Goal: Purchase product/service

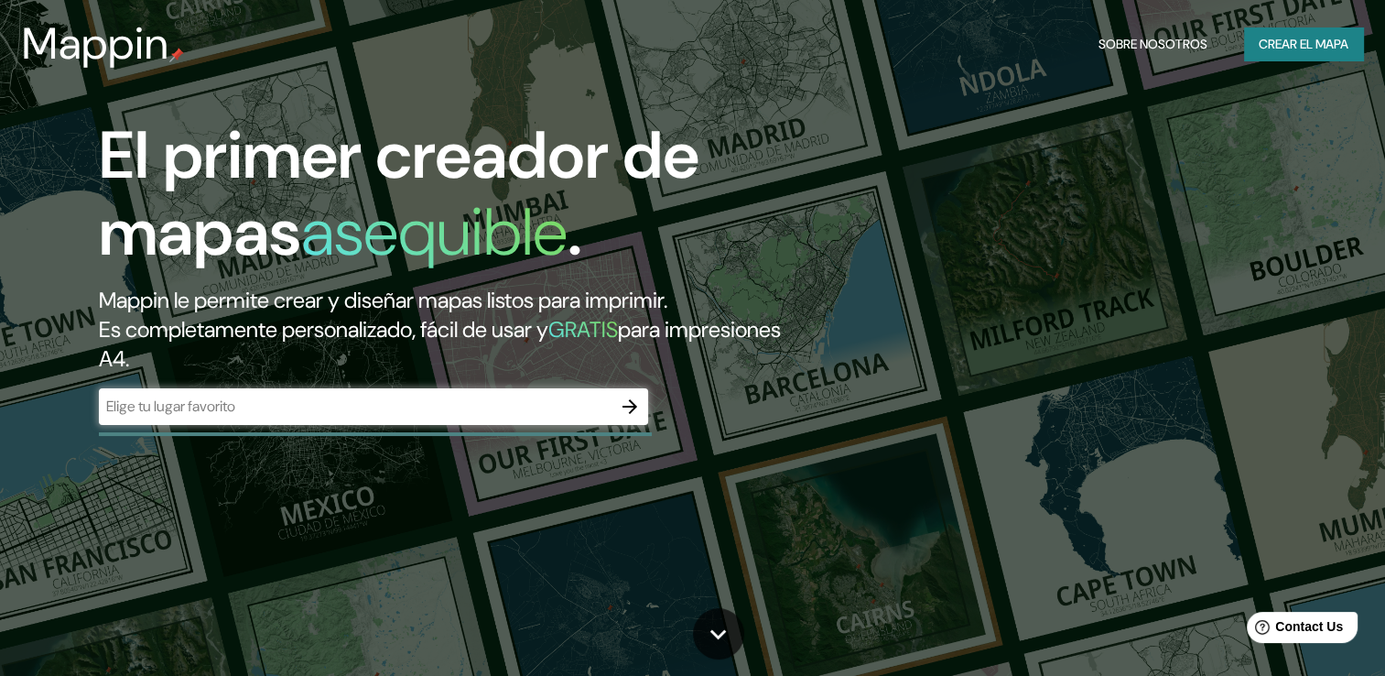
click at [566, 394] on div "​" at bounding box center [373, 406] width 549 height 37
click at [612, 408] on div at bounding box center [630, 406] width 37 height 37
click at [629, 421] on button "button" at bounding box center [630, 406] width 37 height 37
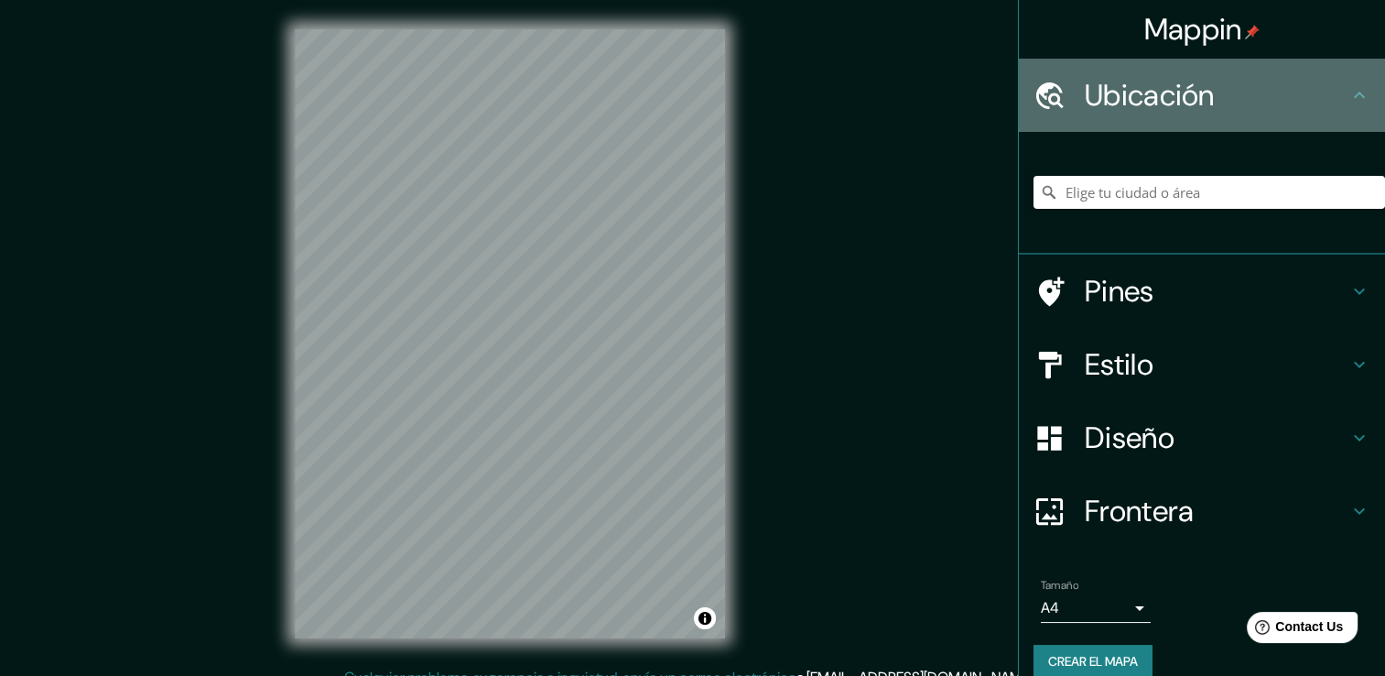
click at [1167, 103] on h4 "Ubicación" at bounding box center [1217, 95] width 264 height 37
click at [1243, 113] on h4 "Ubicación" at bounding box center [1217, 95] width 264 height 37
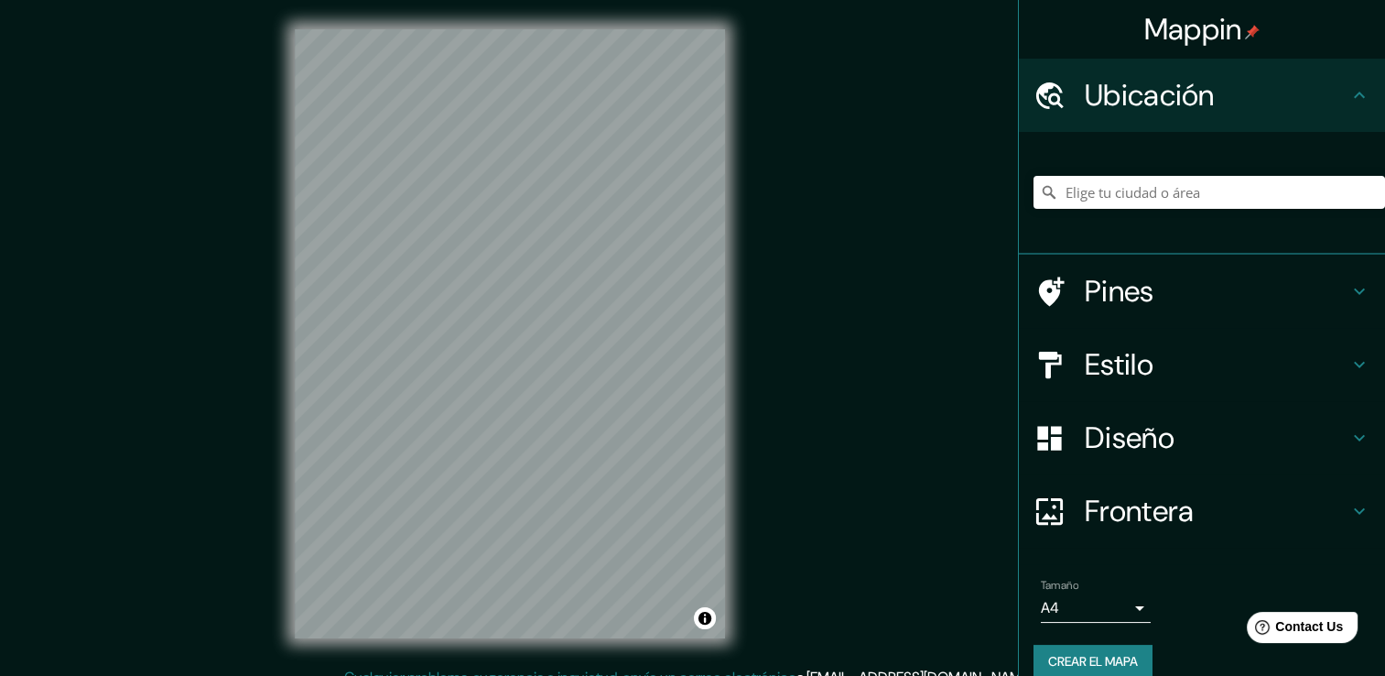
click at [1215, 109] on h4 "Ubicación" at bounding box center [1217, 95] width 264 height 37
click at [1197, 188] on input "Elige tu ciudad o área" at bounding box center [1210, 192] width 352 height 33
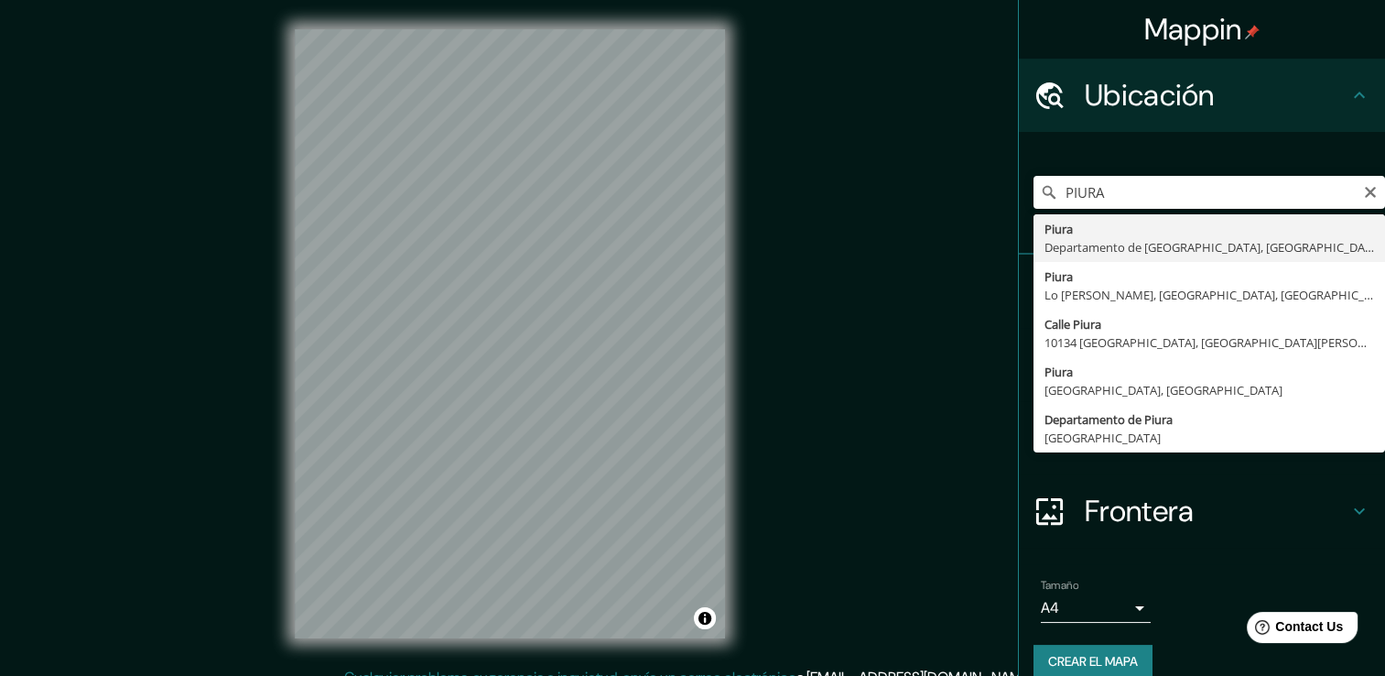
type input "Piura, [GEOGRAPHIC_DATA], [GEOGRAPHIC_DATA]"
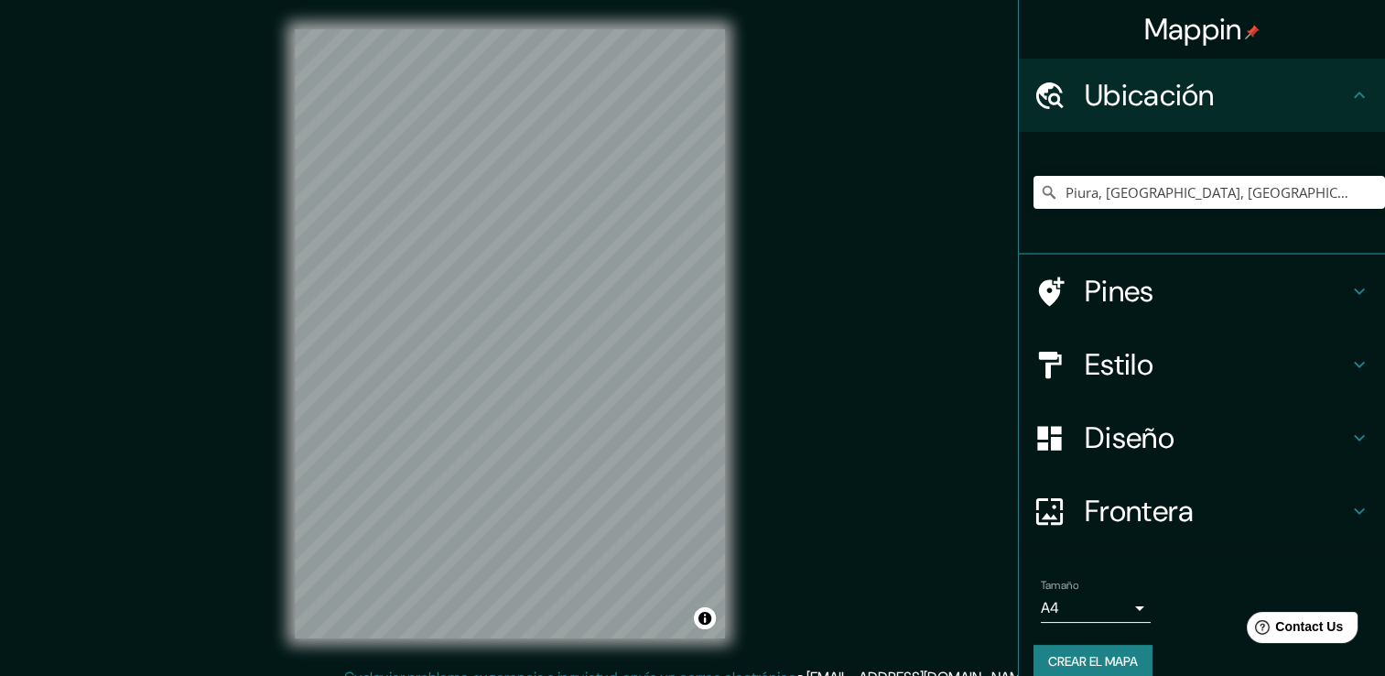
click at [1133, 434] on h4 "Diseño" at bounding box center [1217, 437] width 264 height 37
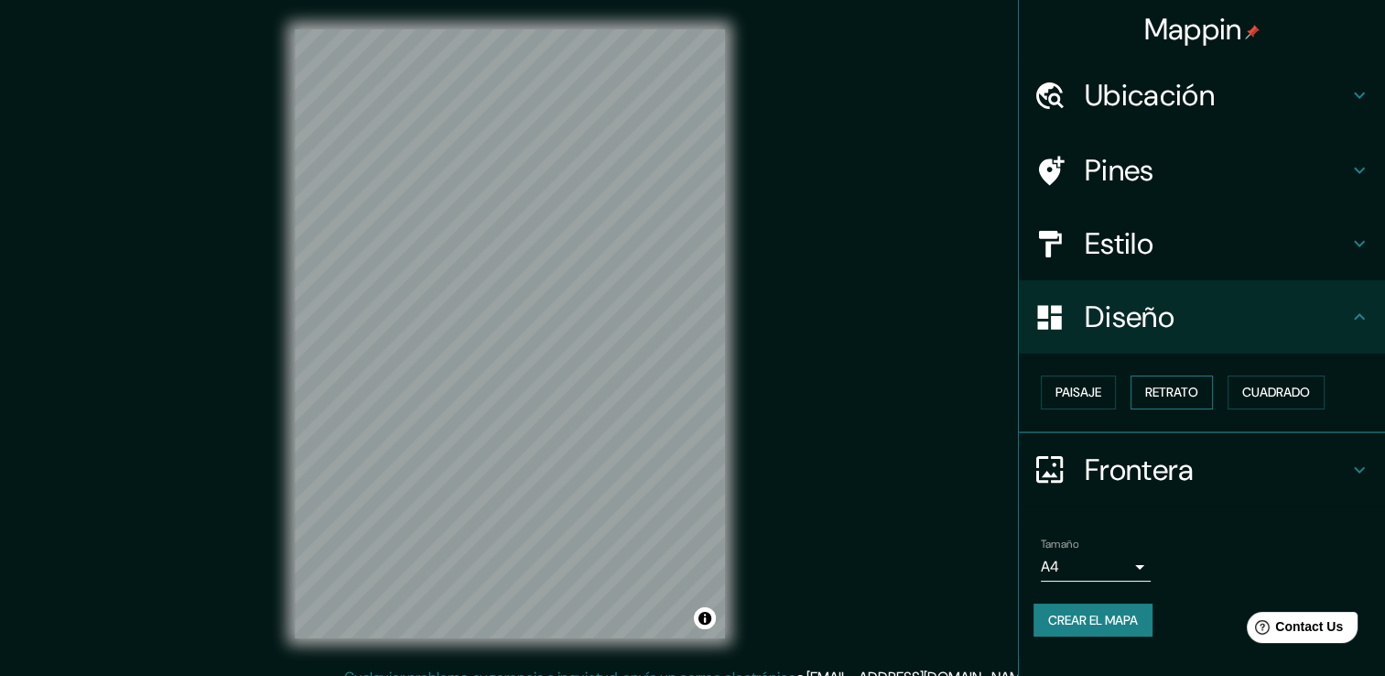
click at [1156, 393] on font "Retrato" at bounding box center [1171, 392] width 53 height 23
click at [1077, 392] on font "Paisaje" at bounding box center [1079, 392] width 46 height 23
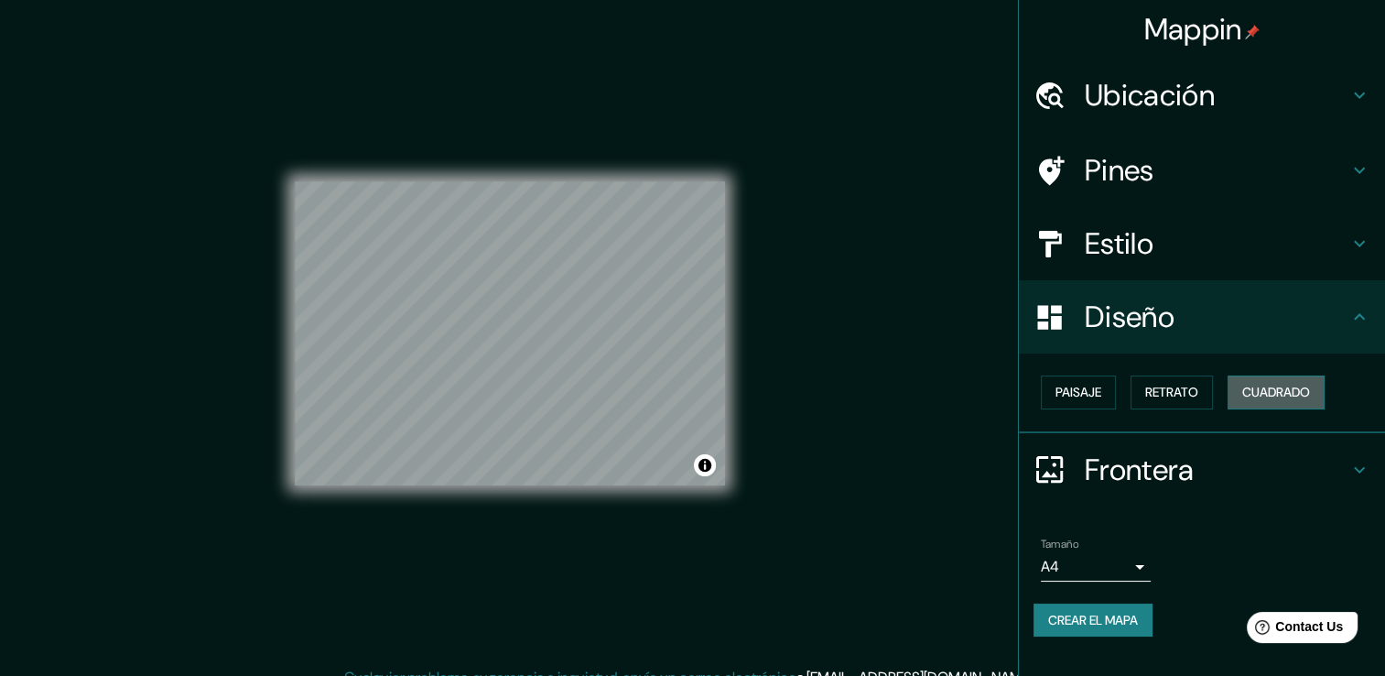
click at [1271, 401] on font "Cuadrado" at bounding box center [1277, 392] width 68 height 23
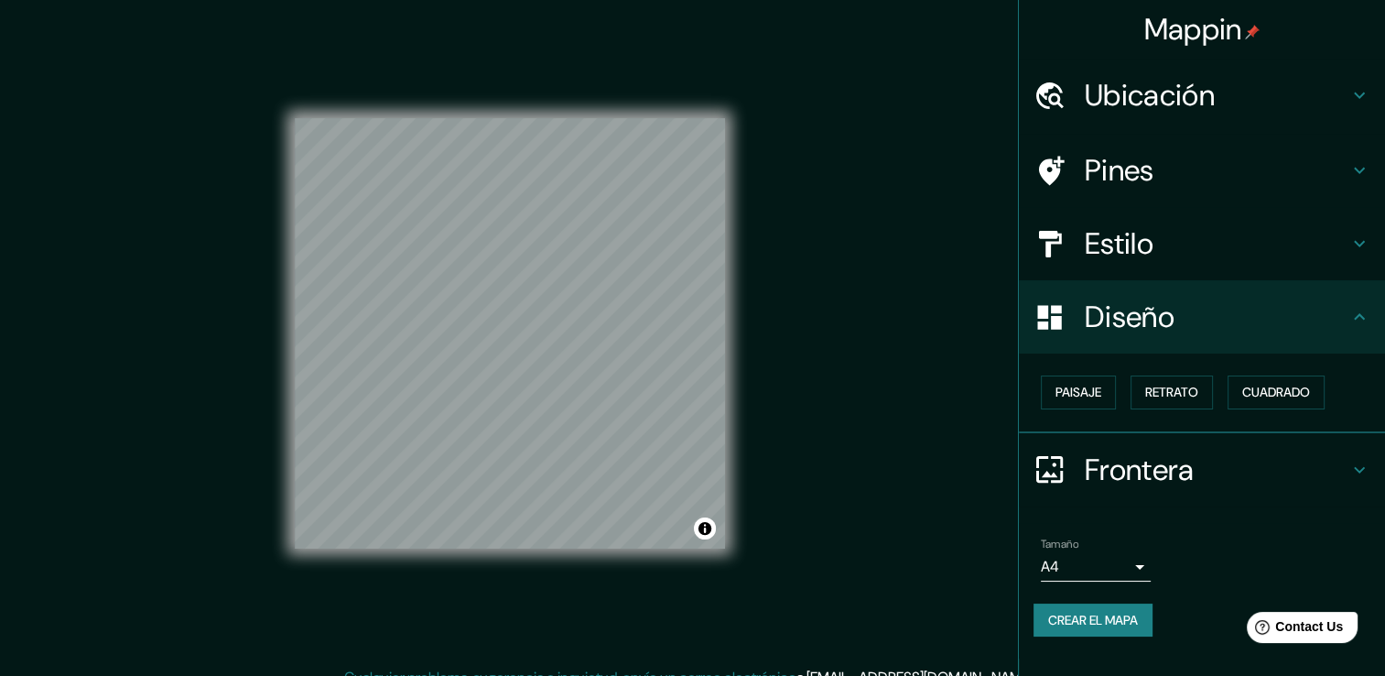
click at [1154, 247] on h4 "Estilo" at bounding box center [1217, 243] width 264 height 37
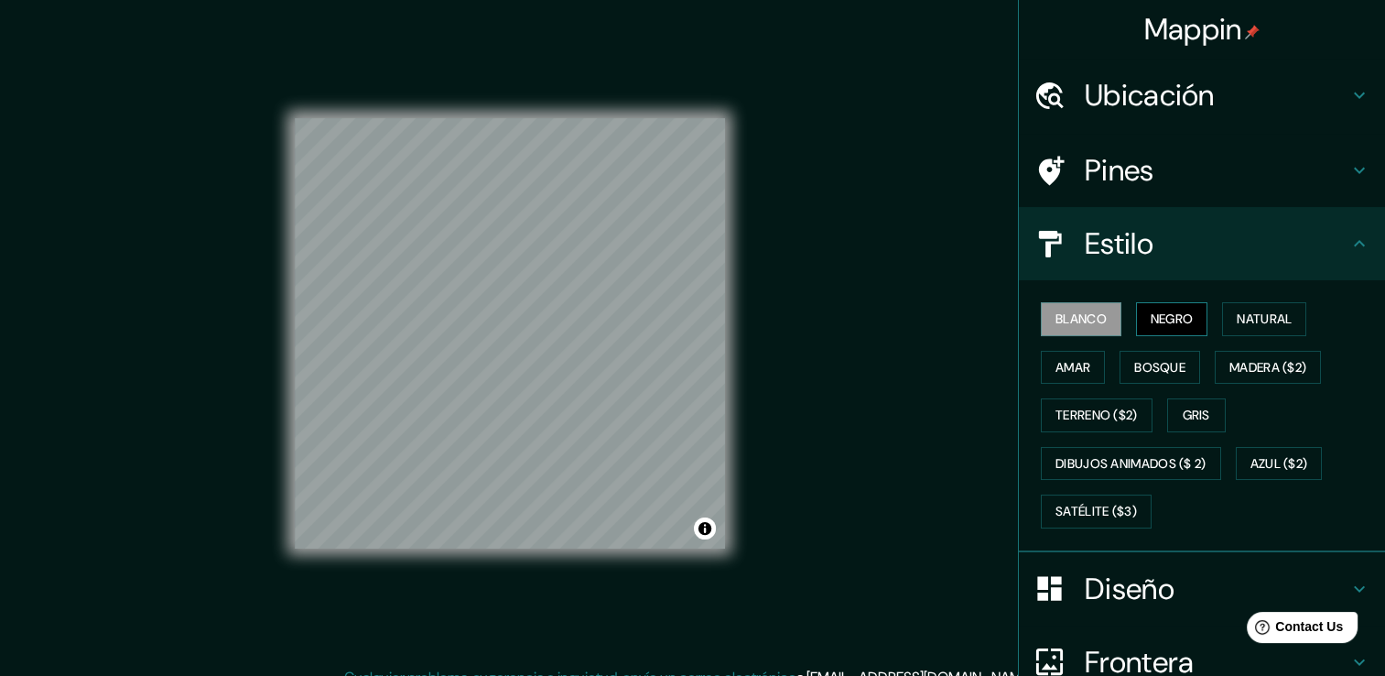
click at [1157, 320] on font "Negro" at bounding box center [1172, 319] width 43 height 23
click at [1240, 320] on font "Natural" at bounding box center [1264, 319] width 55 height 23
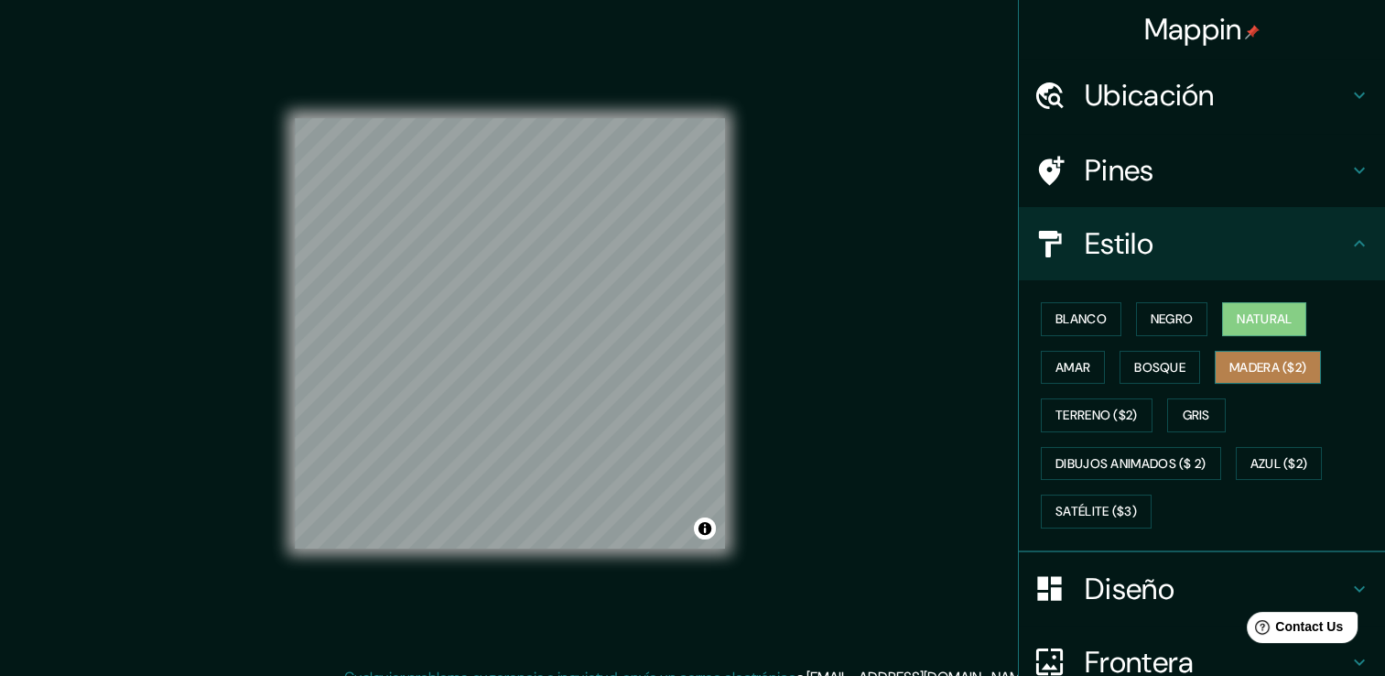
click at [1242, 351] on button "Madera ($2)" at bounding box center [1268, 368] width 106 height 34
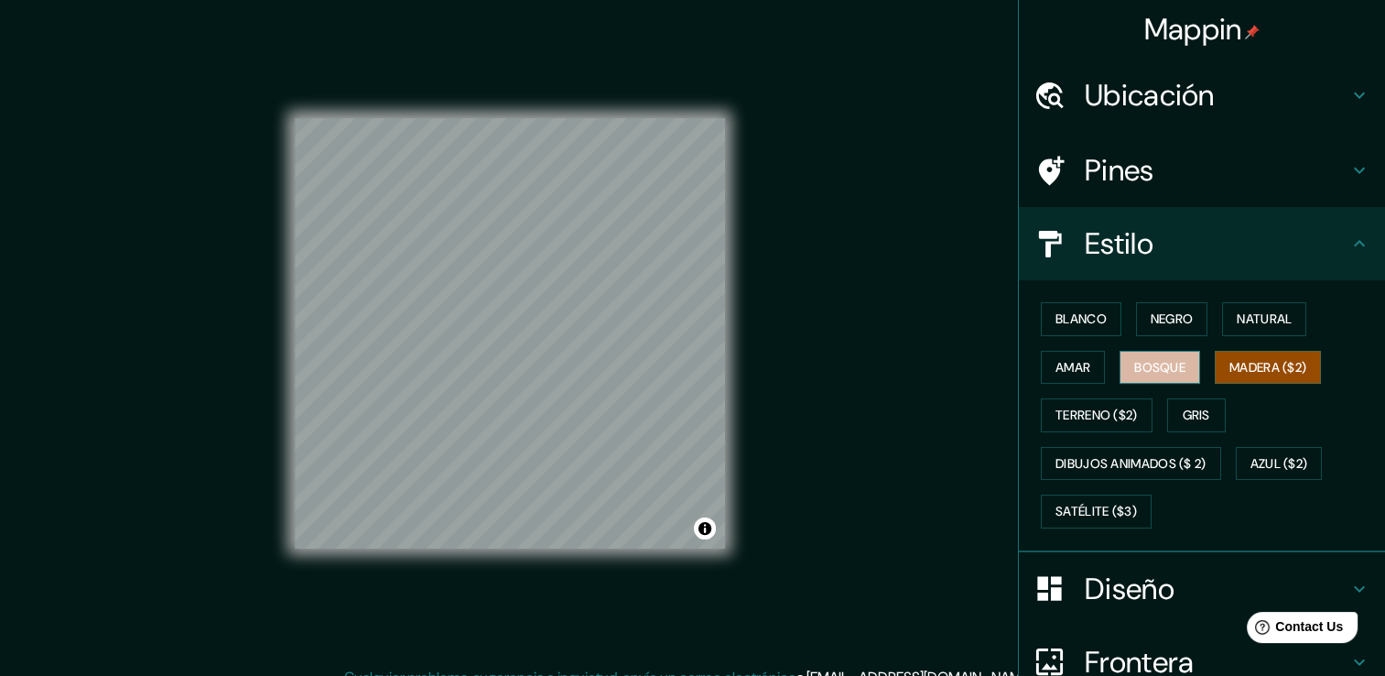
click at [1145, 357] on font "Bosque" at bounding box center [1159, 367] width 51 height 23
click at [1056, 361] on font "Amar" at bounding box center [1073, 367] width 35 height 23
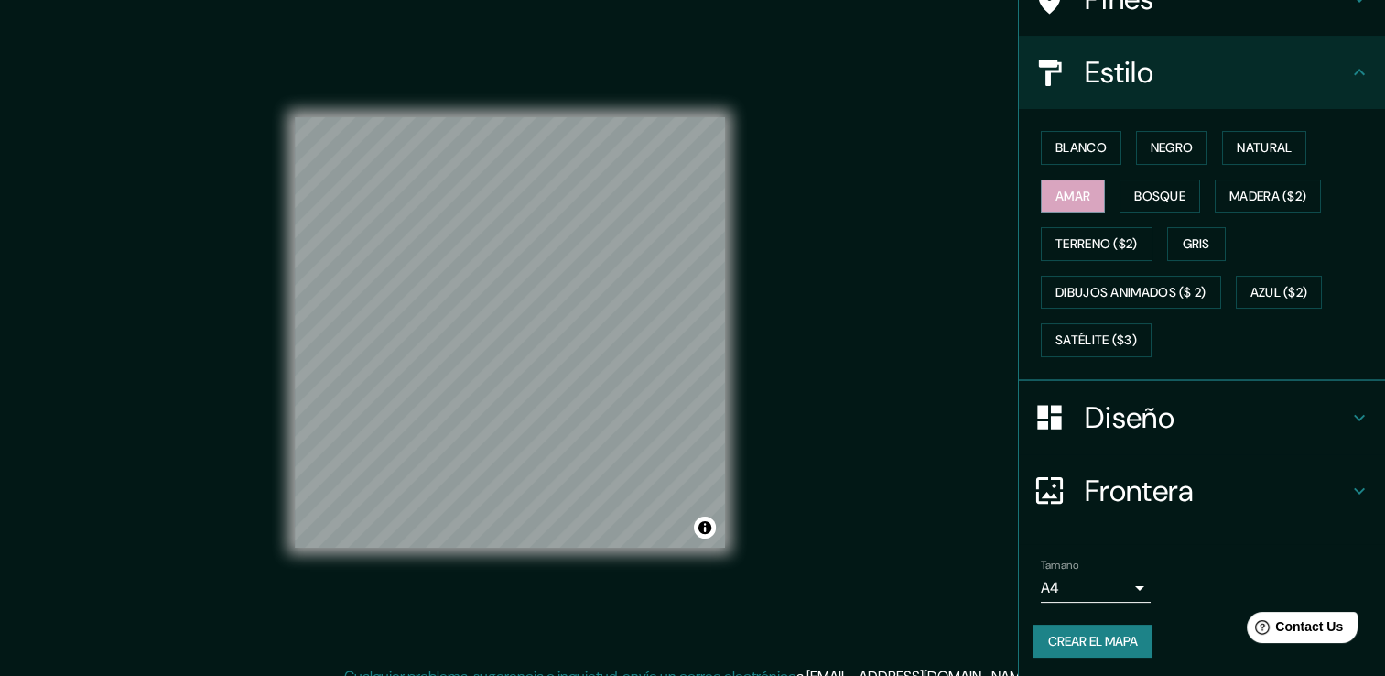
scroll to position [2, 0]
